Goal: Task Accomplishment & Management: Manage account settings

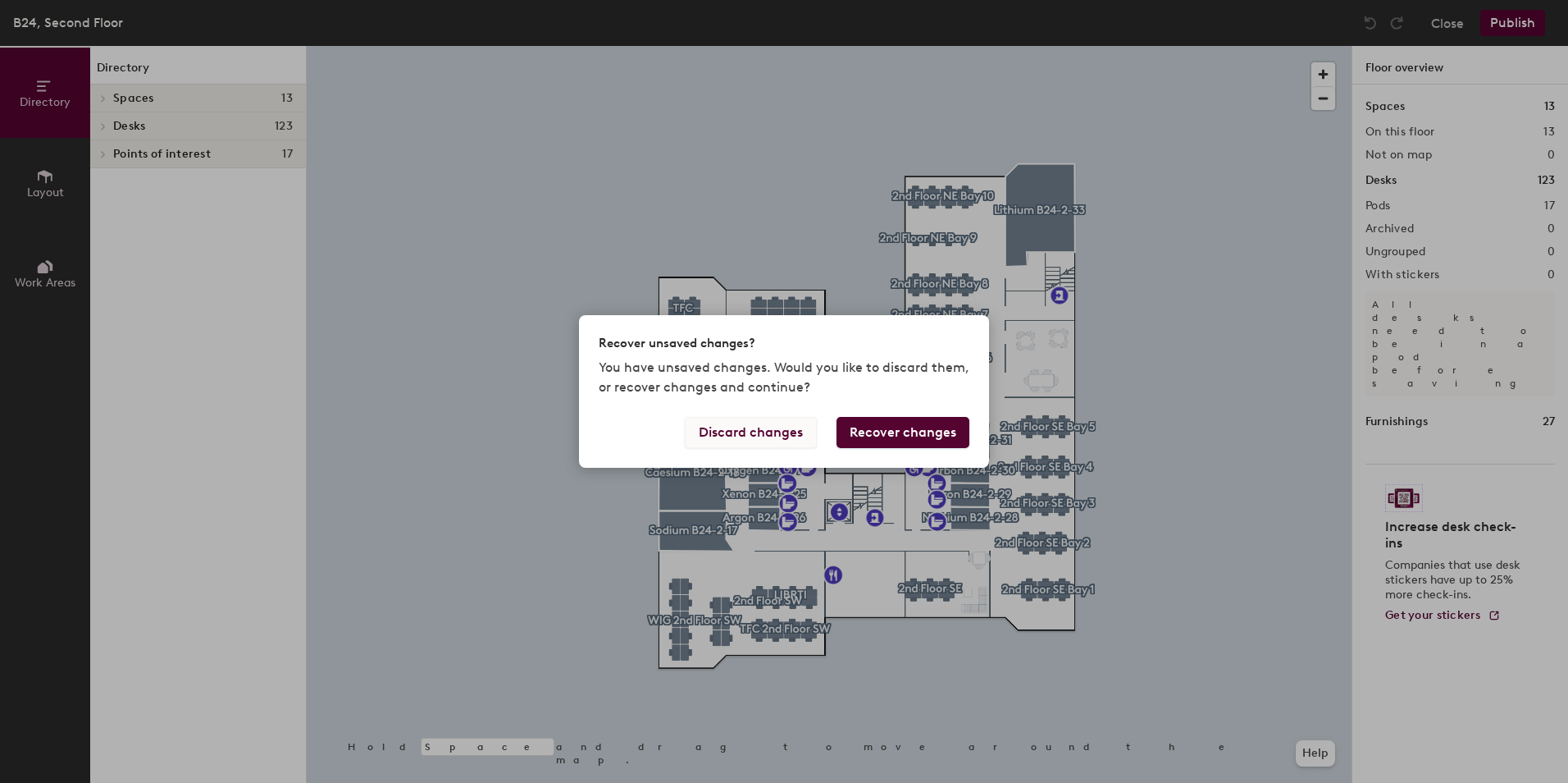
click at [750, 430] on button "Discard changes" at bounding box center [751, 432] width 132 height 32
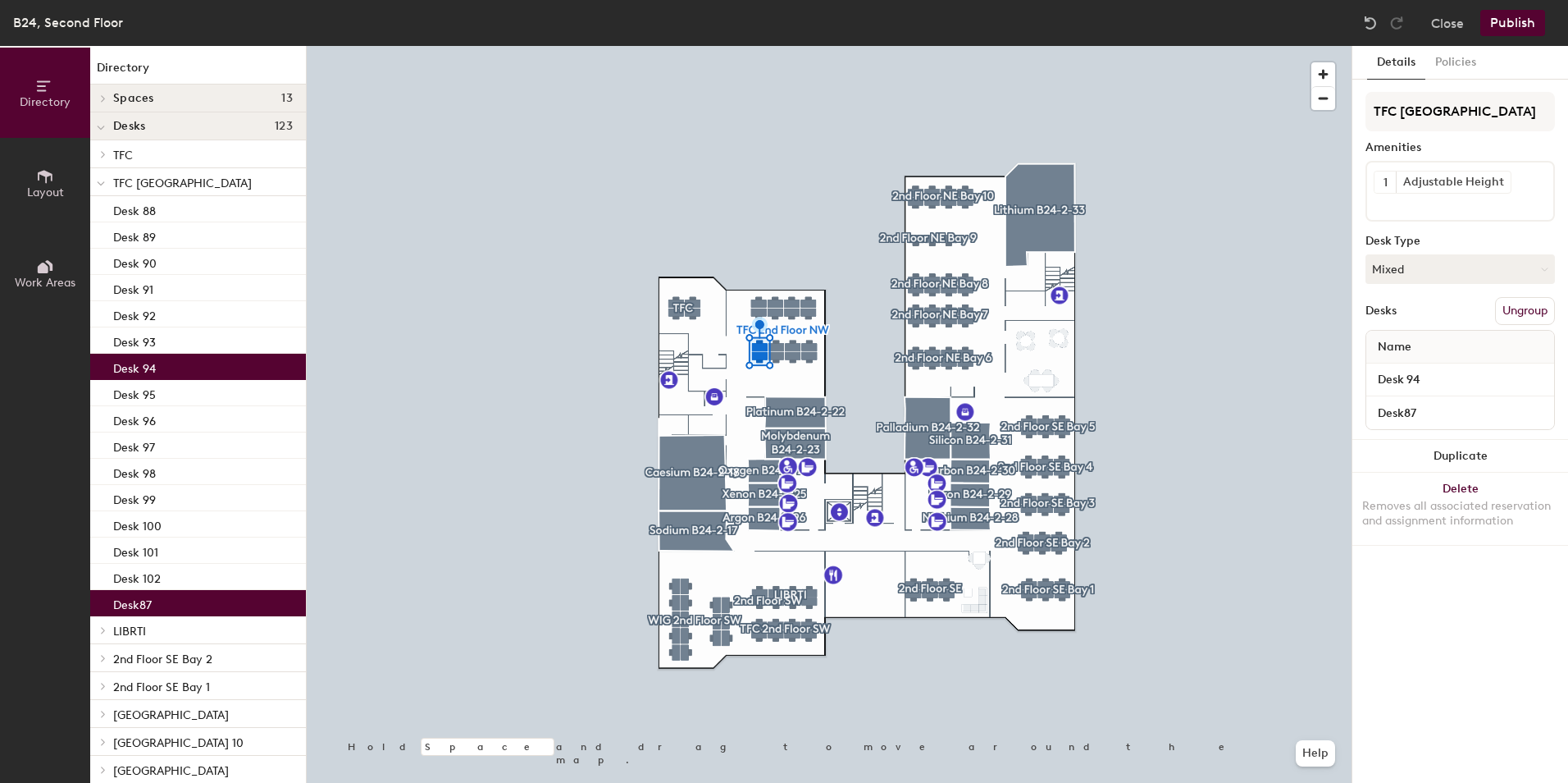
click at [1517, 309] on button "Ungroup" at bounding box center [1525, 311] width 60 height 28
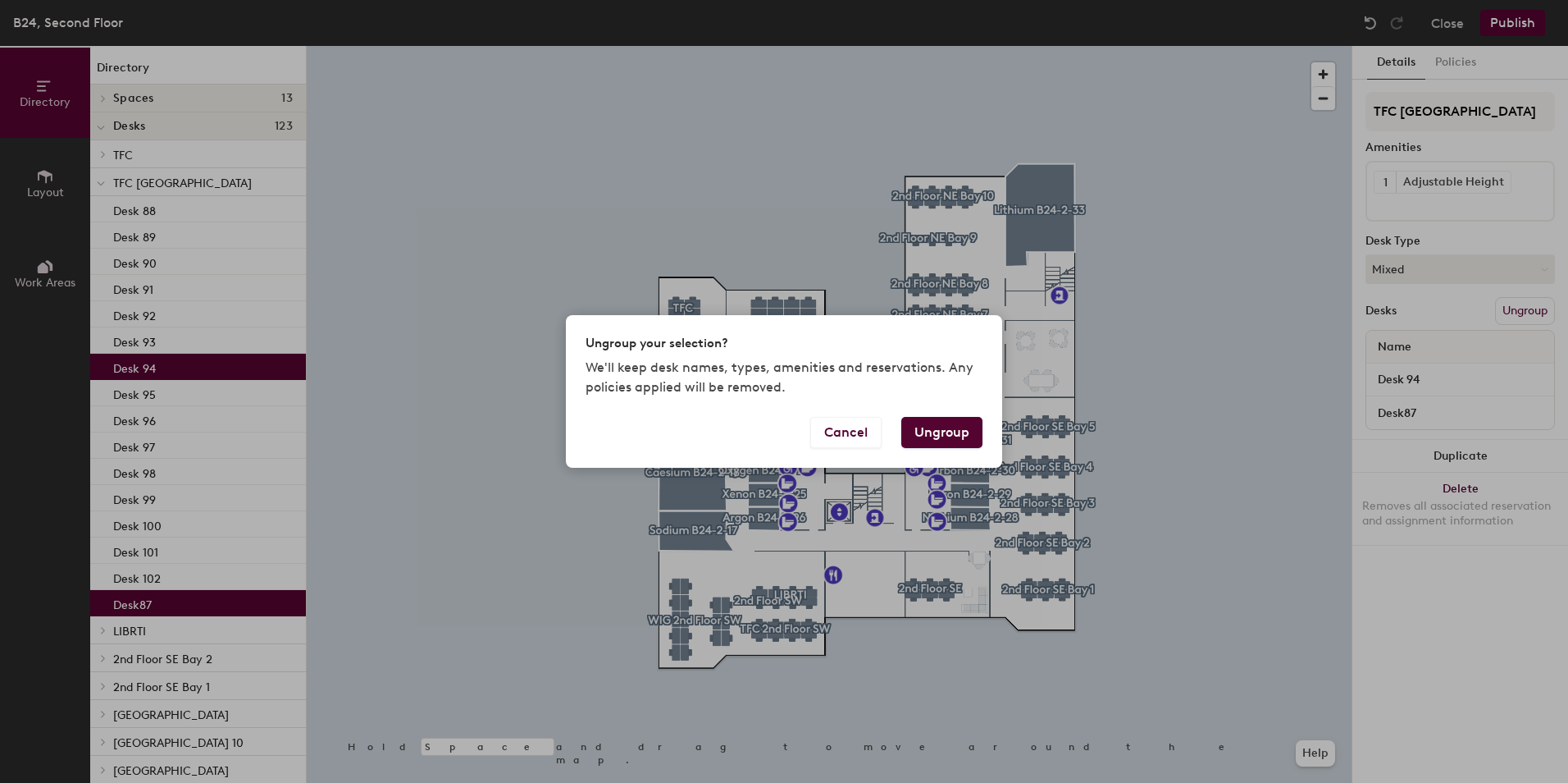
click at [932, 437] on button "Ungroup" at bounding box center [941, 432] width 81 height 32
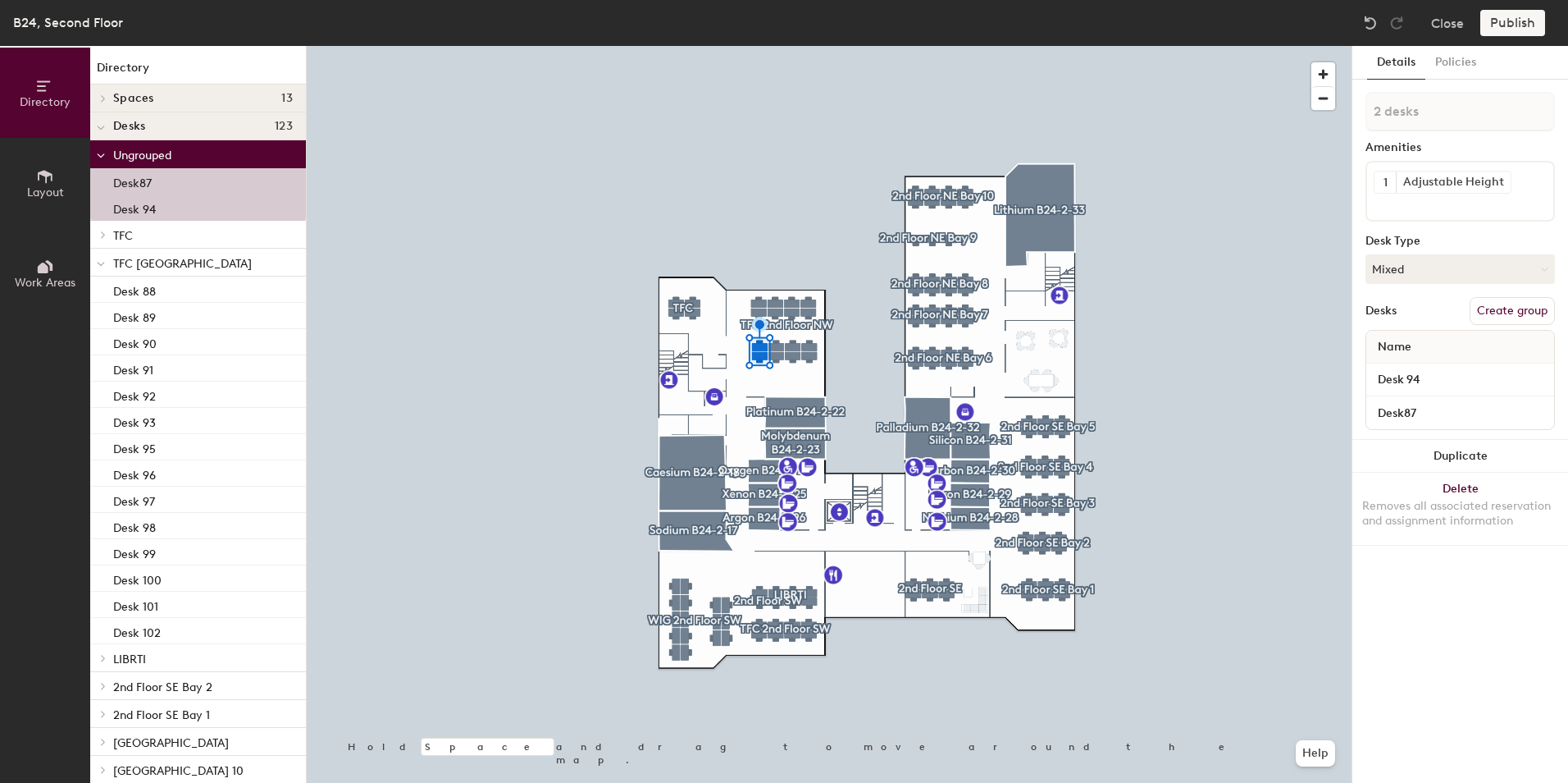
click at [1519, 312] on button "Create group" at bounding box center [1512, 311] width 85 height 28
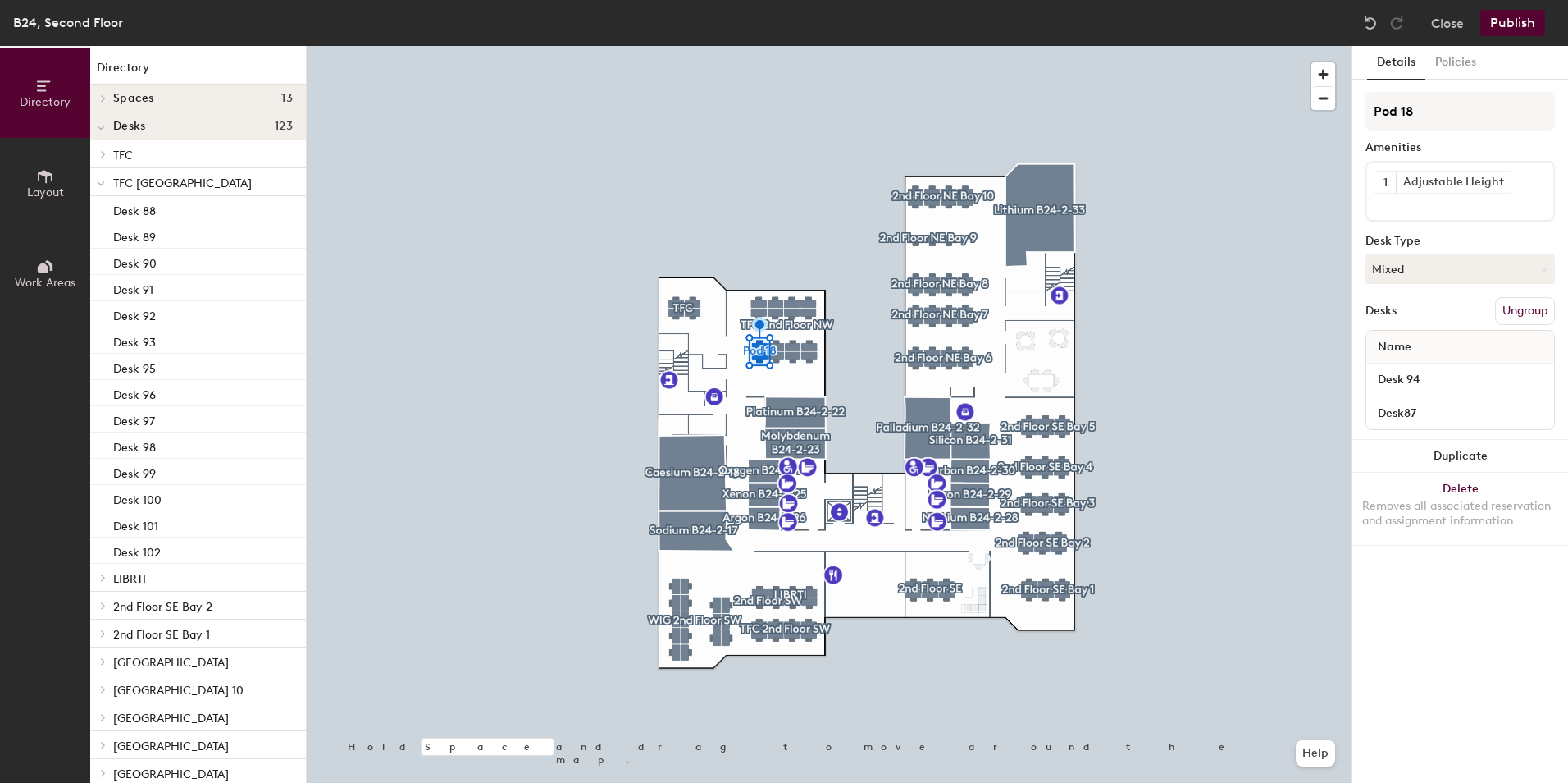
drag, startPoint x: 1414, startPoint y: 110, endPoint x: 1359, endPoint y: 112, distance: 55.0
click at [1359, 112] on div "Details Policies Pod 18 Amenities 1 Adjustable Height Desk Type Mixed Desks Ung…" at bounding box center [1459, 415] width 216 height 737
click at [1407, 115] on input "TFC admin" at bounding box center [1459, 112] width 189 height 39
type input "TFC Admin"
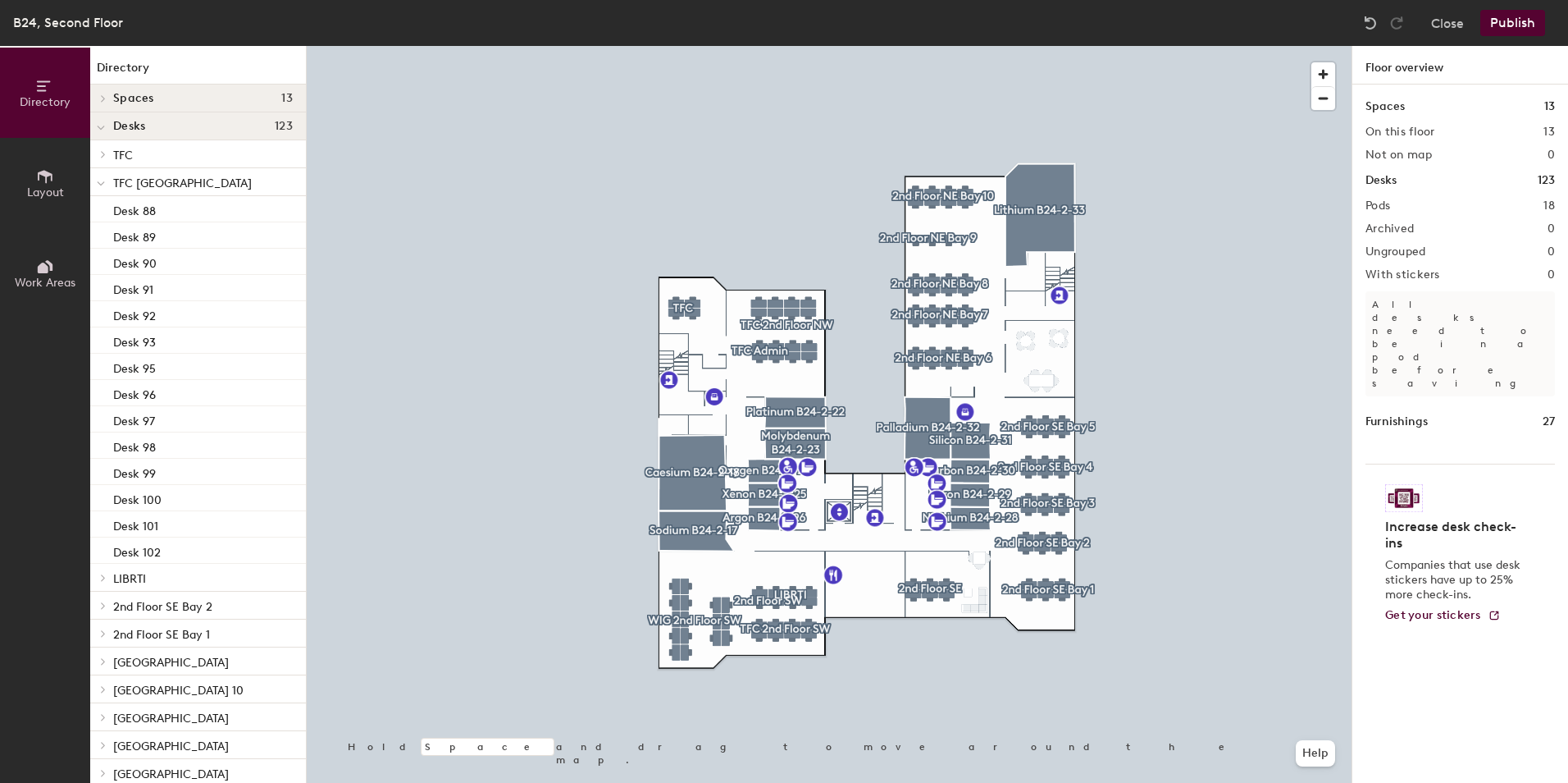
click at [1500, 31] on button "Publish" at bounding box center [1513, 23] width 65 height 27
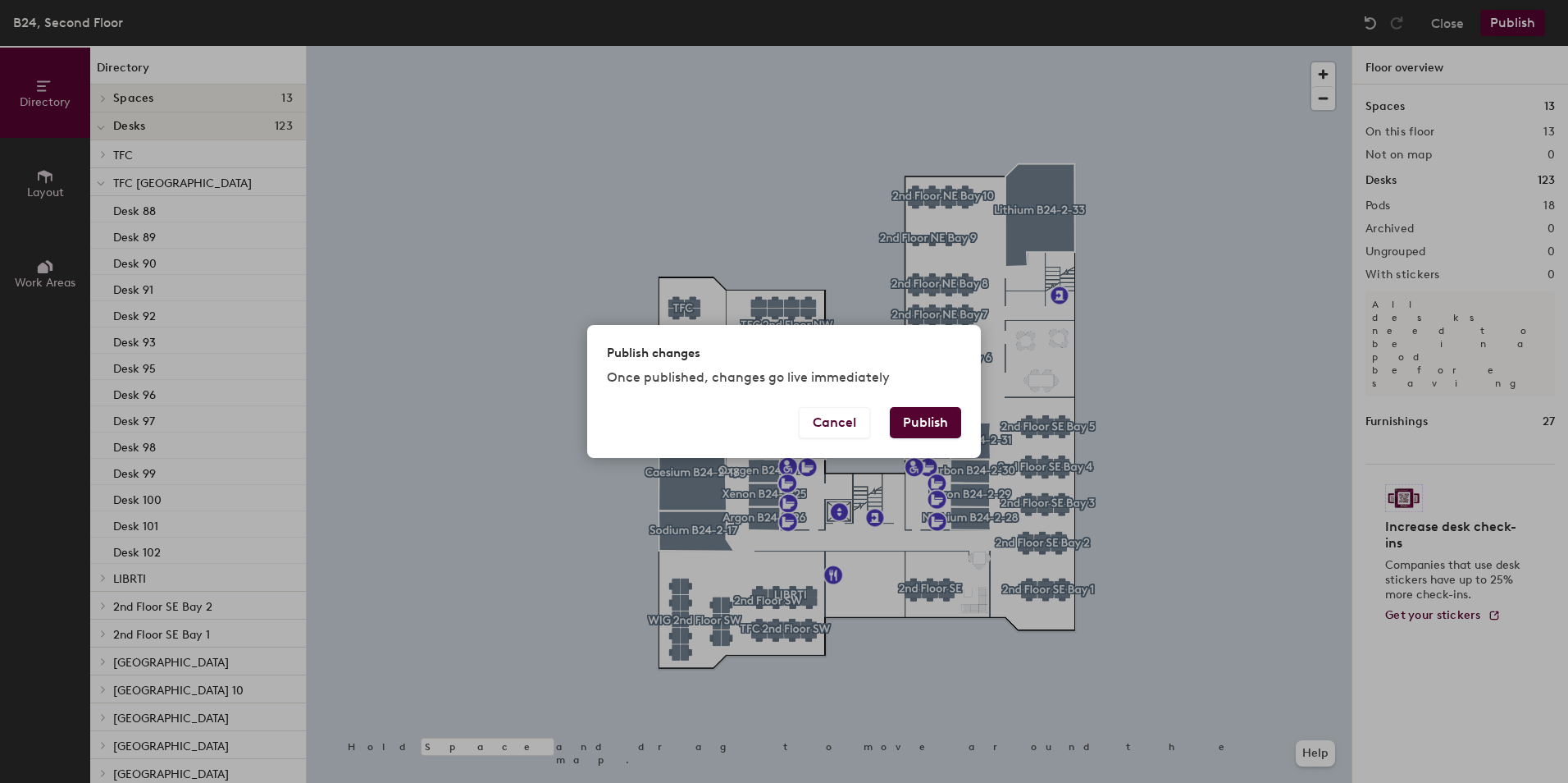
click at [935, 425] on button "Publish" at bounding box center [926, 423] width 71 height 32
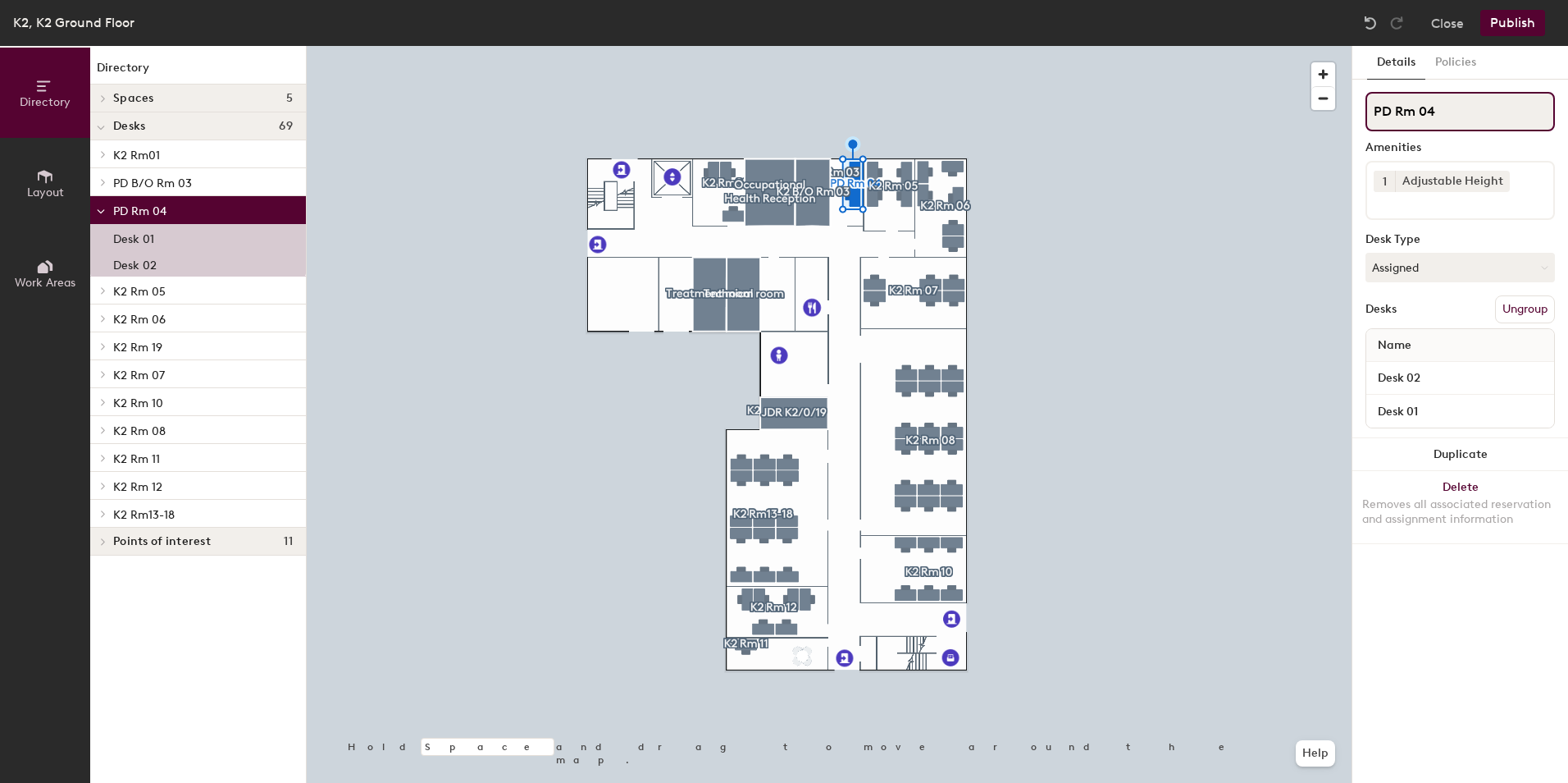
click at [1326, 119] on div "Directory Layout Work Areas Directory Spaces 5 Technical room JDR K2/0/19 K2 B/…" at bounding box center [784, 415] width 1568 height 737
type input "JDR Rm 04"
click at [1502, 181] on icon at bounding box center [1501, 181] width 12 height 12
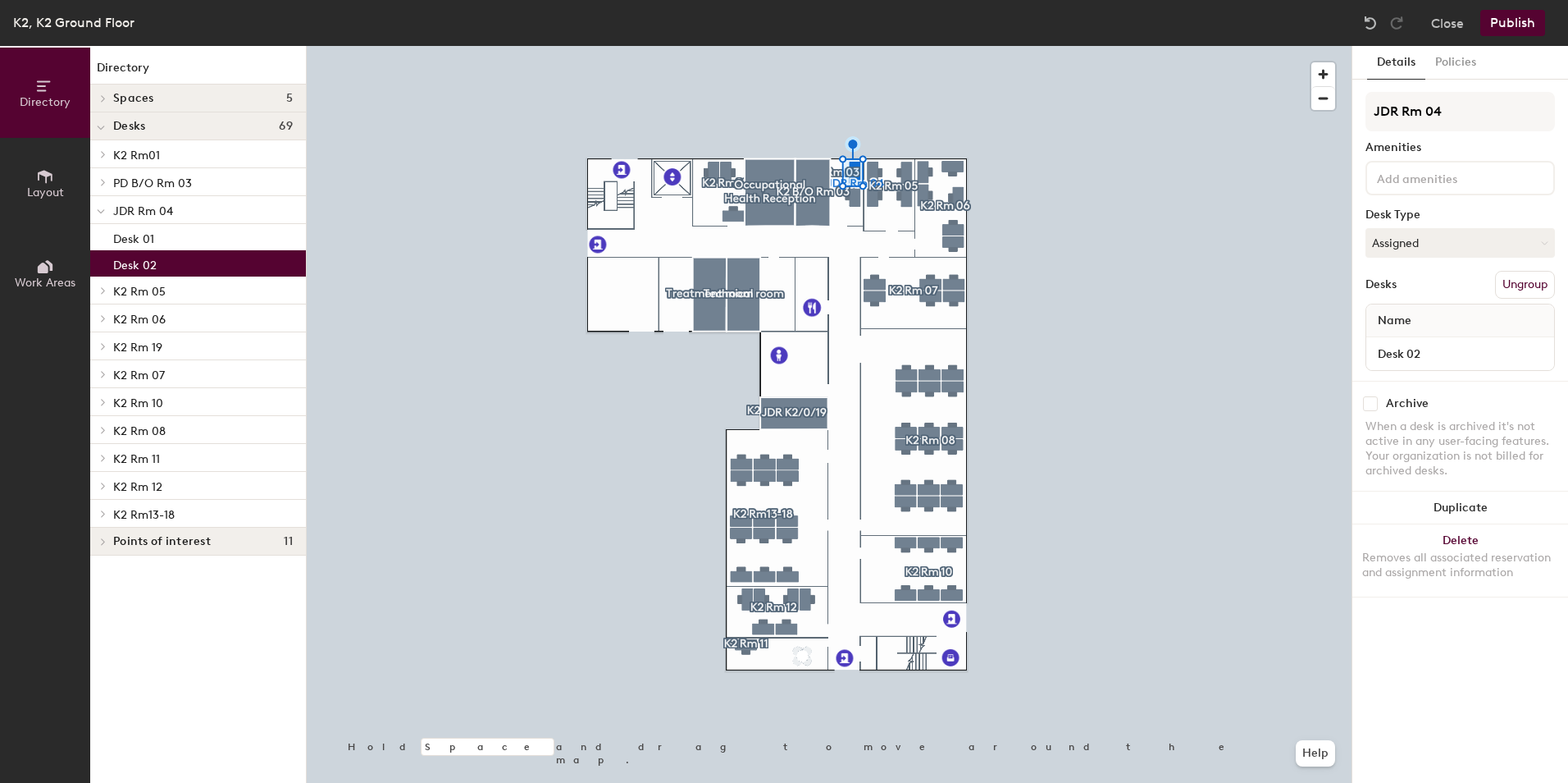
click at [1375, 403] on input "checkbox" at bounding box center [1370, 403] width 15 height 15
checkbox input "true"
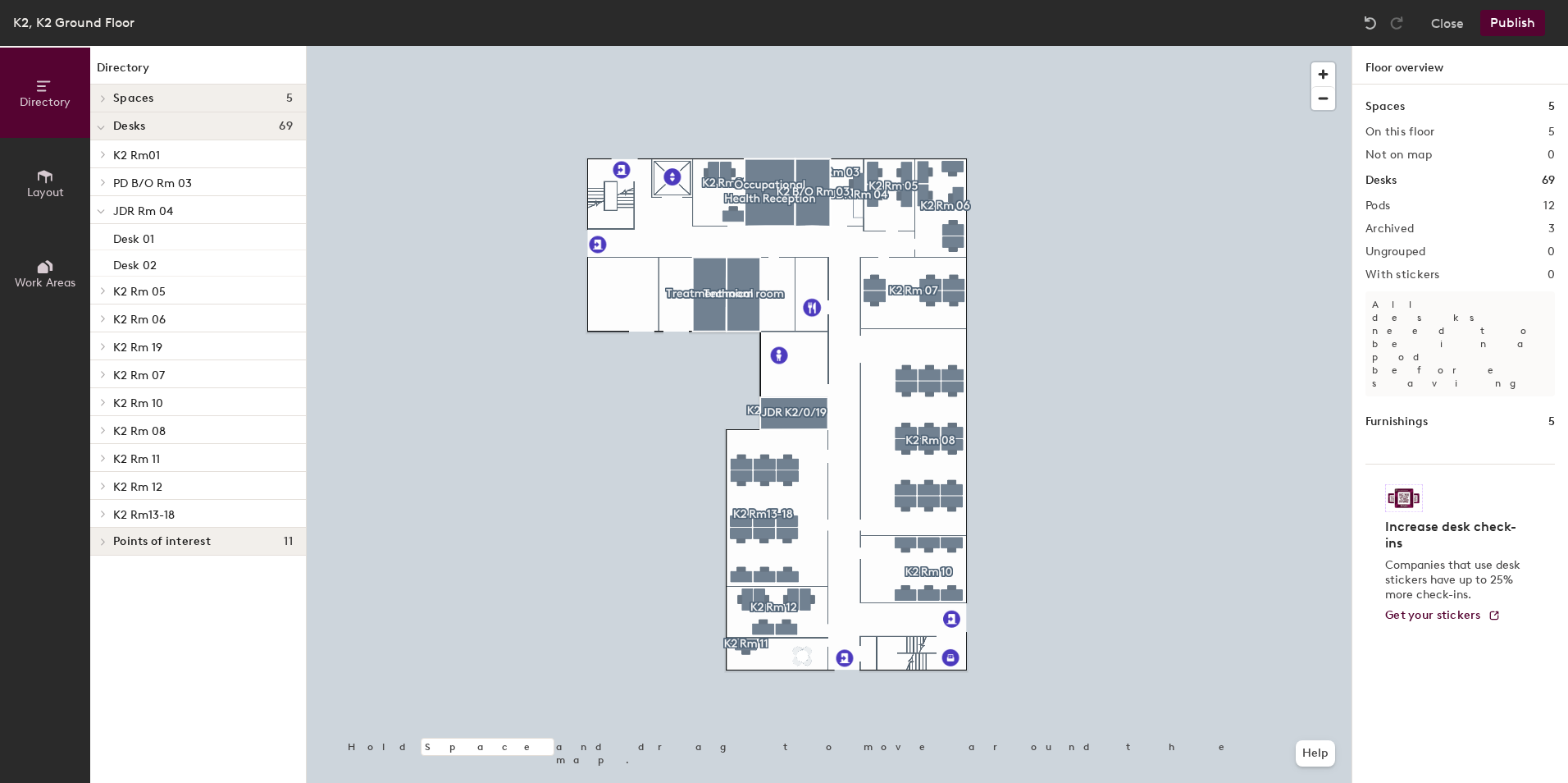
click at [1524, 30] on button "Publish" at bounding box center [1513, 23] width 65 height 27
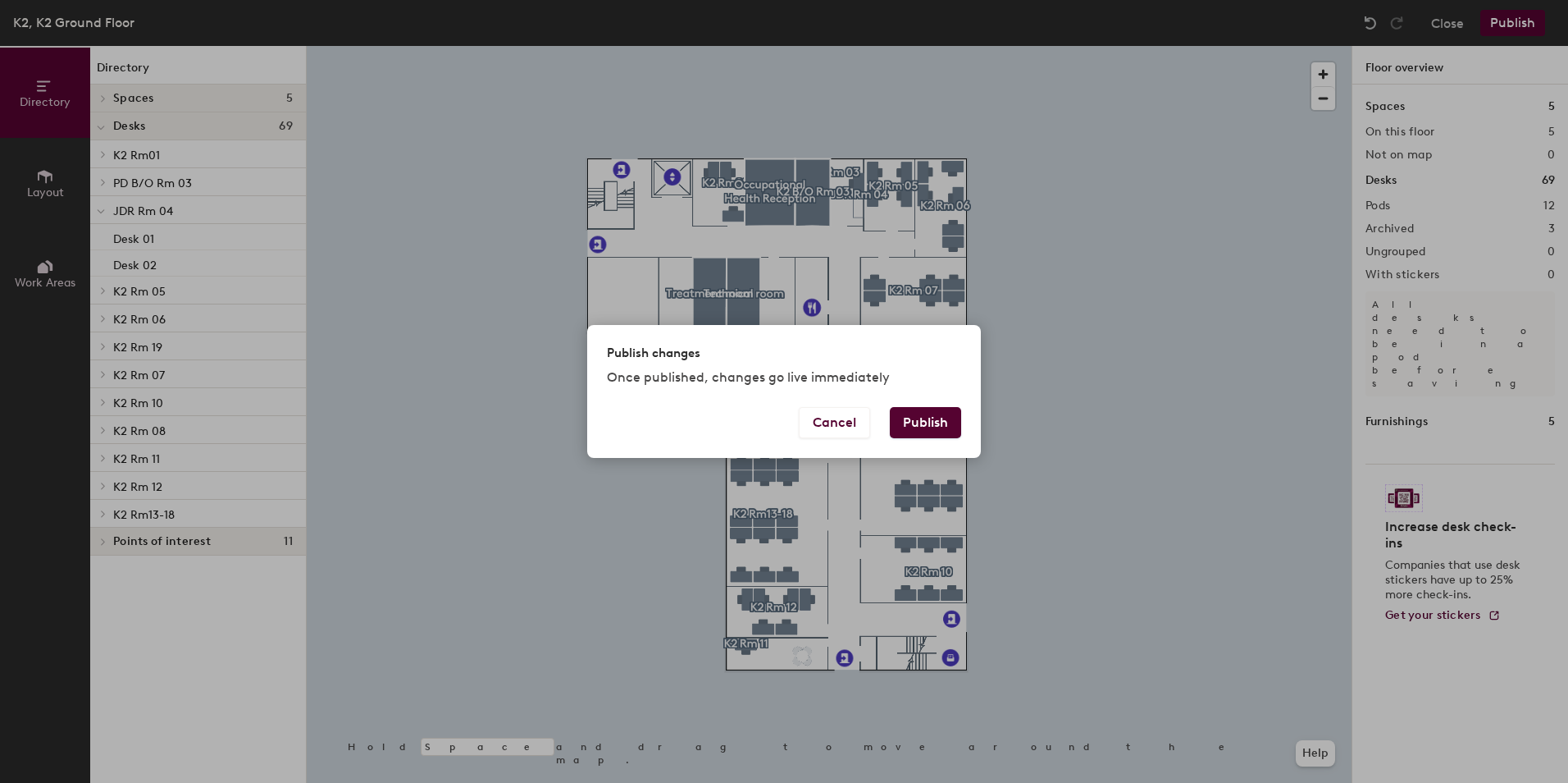
click at [914, 421] on button "Publish" at bounding box center [926, 423] width 71 height 32
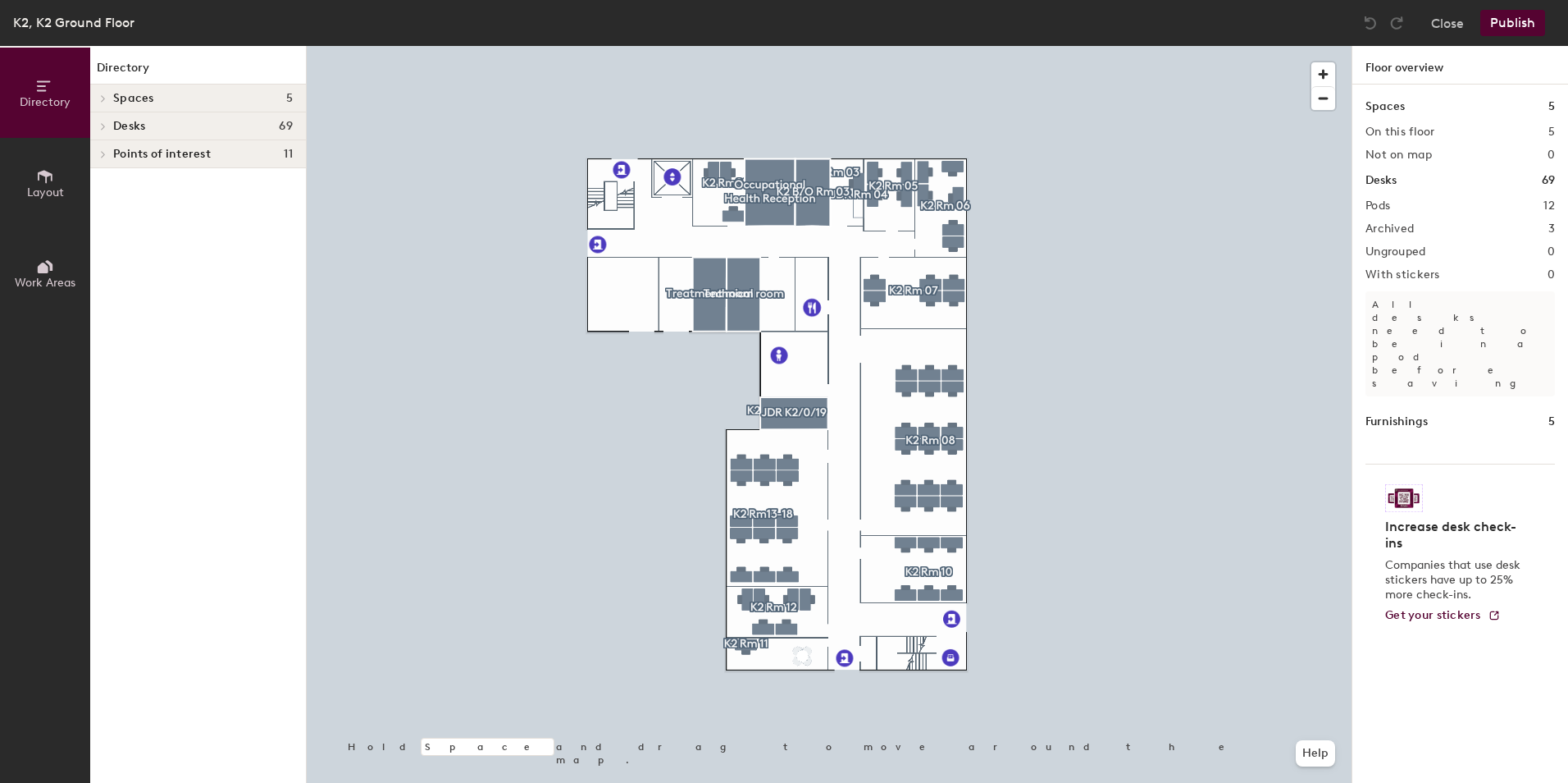
click at [17, 281] on span "Work Areas" at bounding box center [44, 282] width 60 height 14
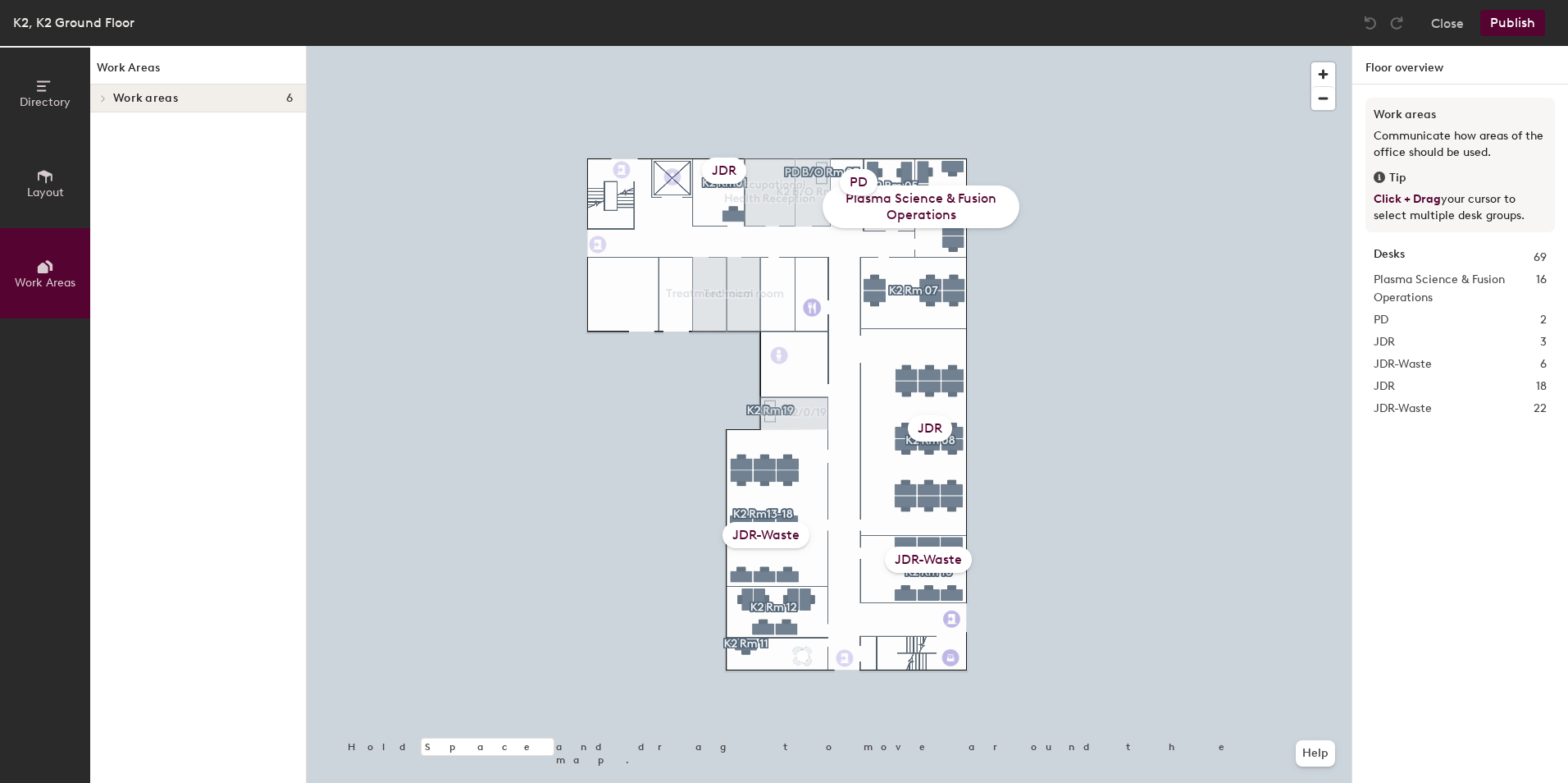
click at [862, 179] on div "PD" at bounding box center [859, 182] width 37 height 27
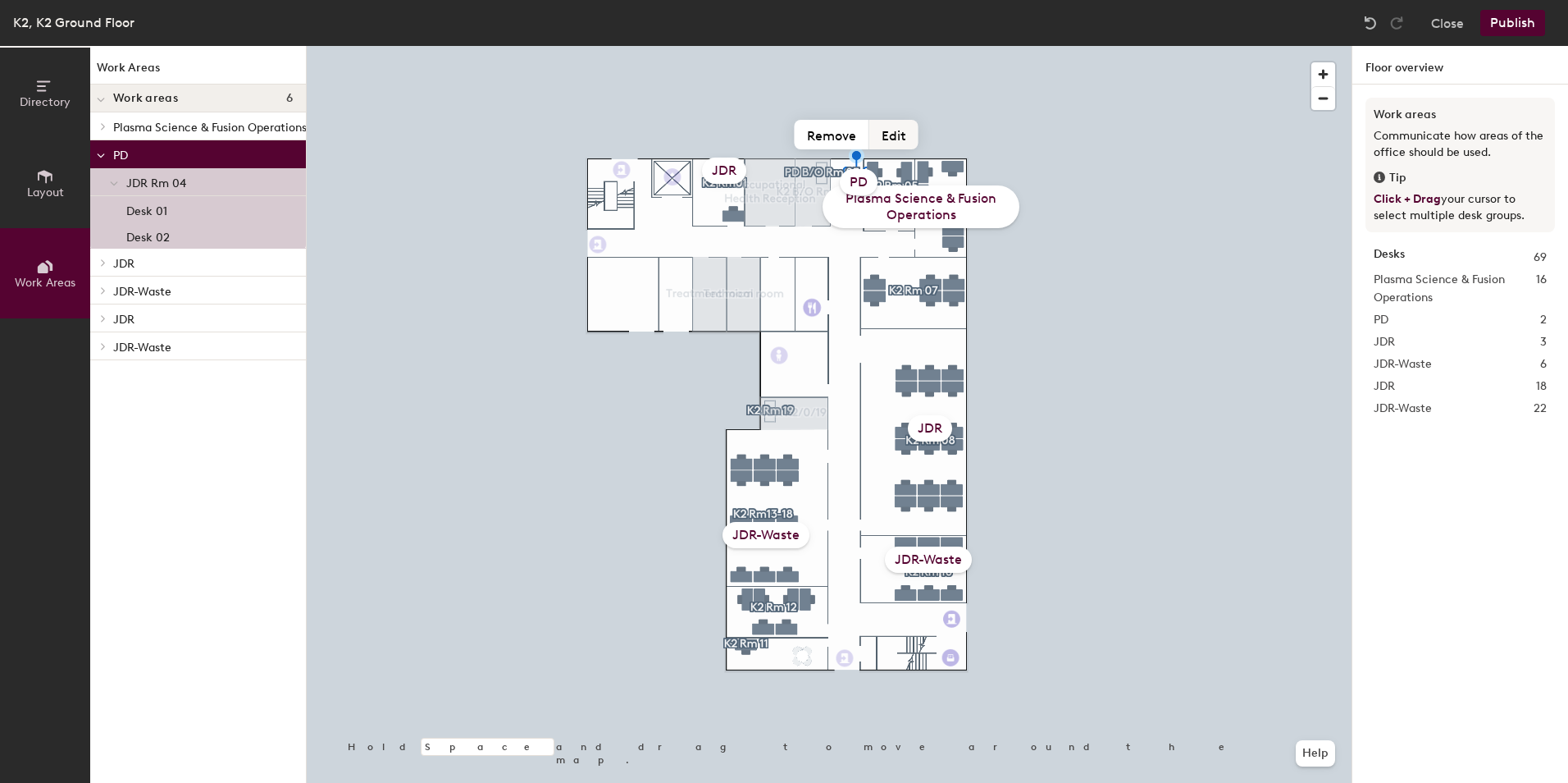
click at [891, 135] on button "Edit" at bounding box center [894, 134] width 49 height 30
type input "JDR"
click at [1515, 23] on button "Publish" at bounding box center [1513, 23] width 65 height 27
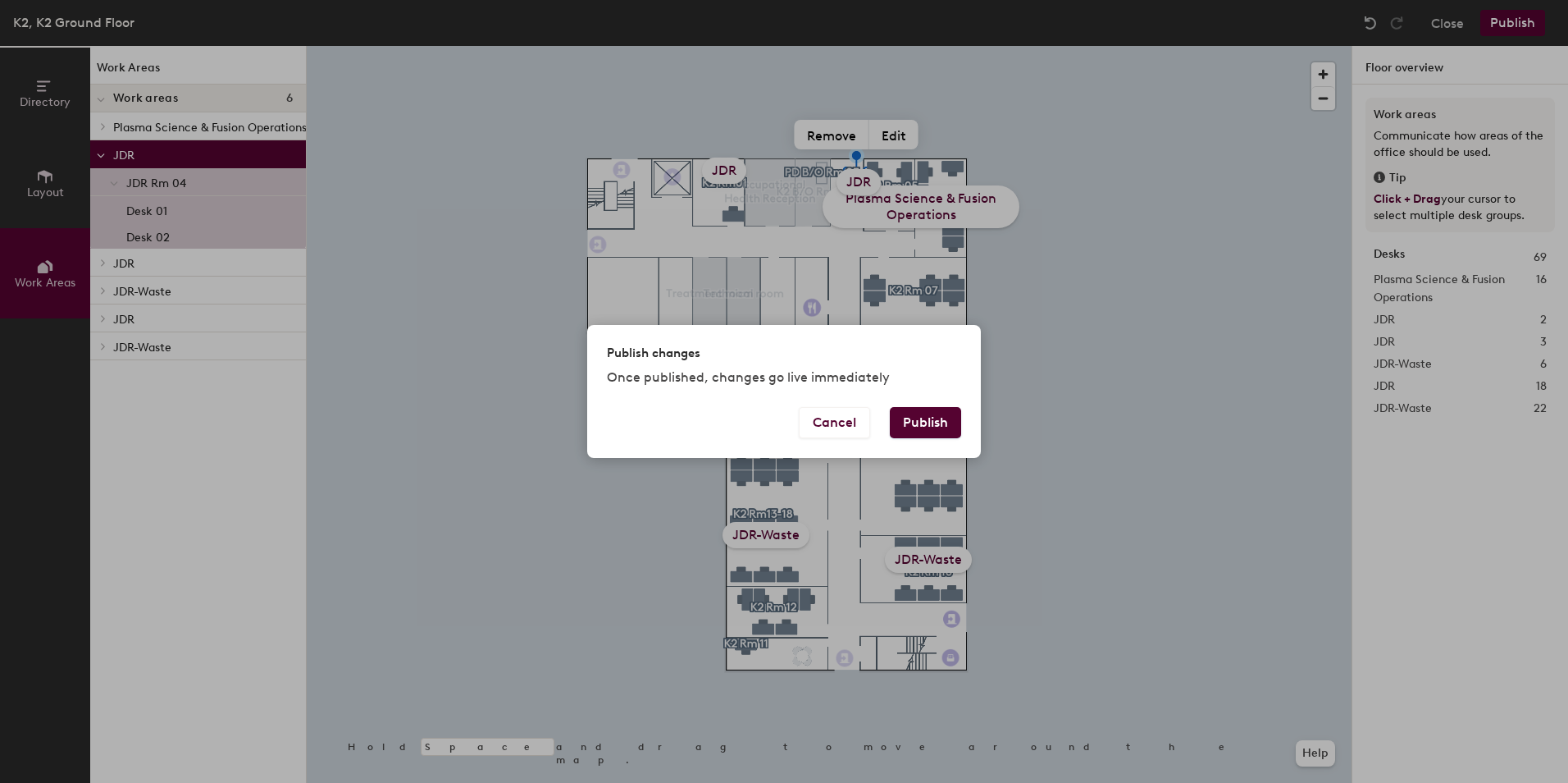
click at [924, 420] on button "Publish" at bounding box center [926, 423] width 71 height 32
